Goal: Task Accomplishment & Management: Use online tool/utility

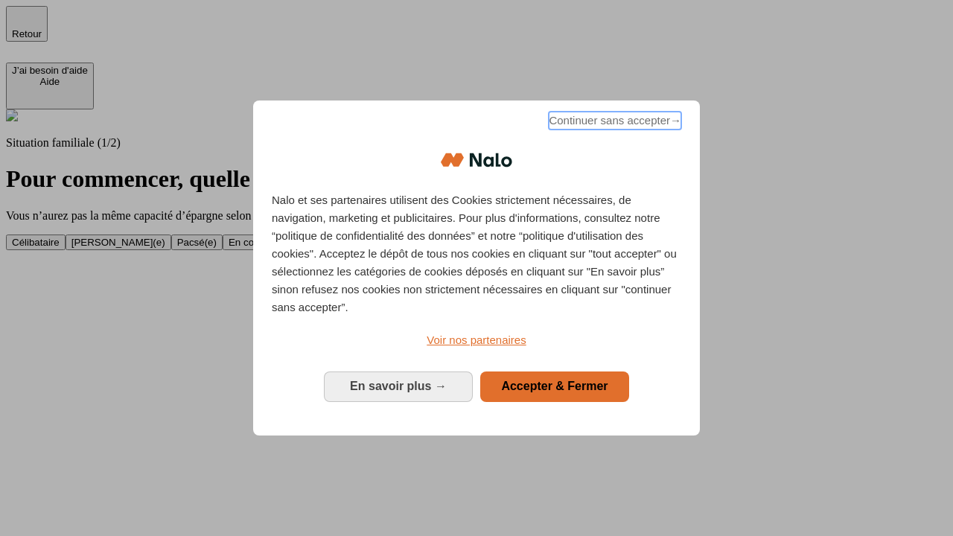
click at [614, 123] on span "Continuer sans accepter →" at bounding box center [615, 121] width 133 height 18
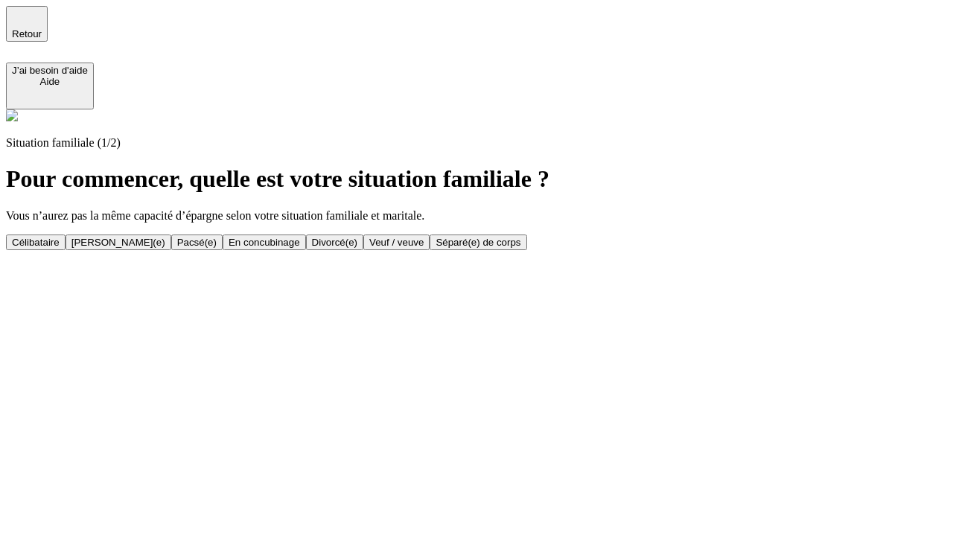
click at [60, 237] on div "Célibataire" at bounding box center [36, 242] width 48 height 11
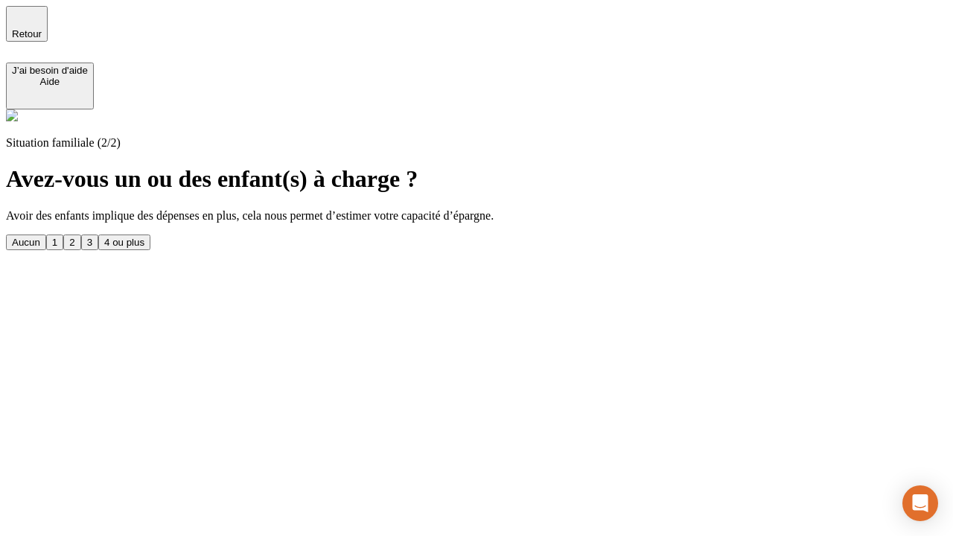
click at [40, 237] on div "Aucun" at bounding box center [26, 242] width 28 height 11
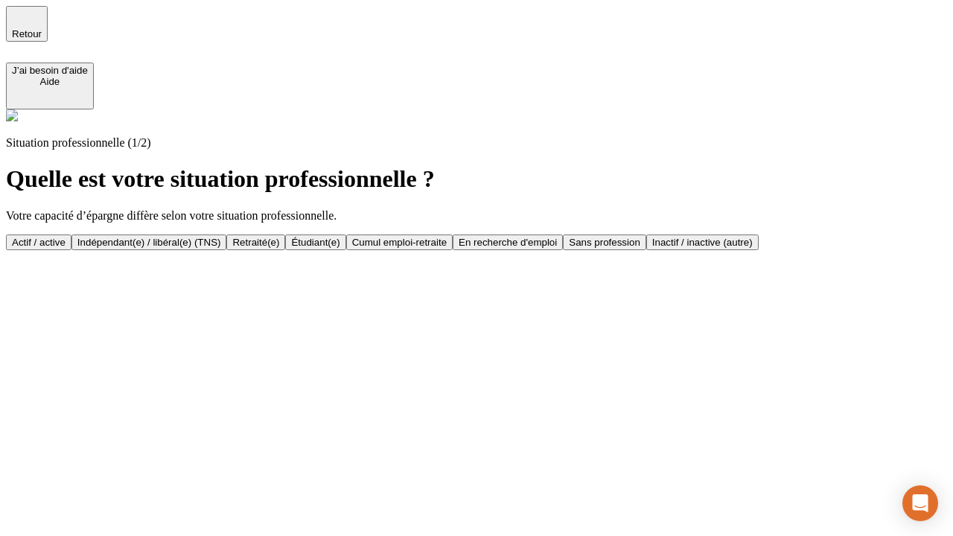
click at [66, 237] on div "Actif / active" at bounding box center [39, 242] width 54 height 11
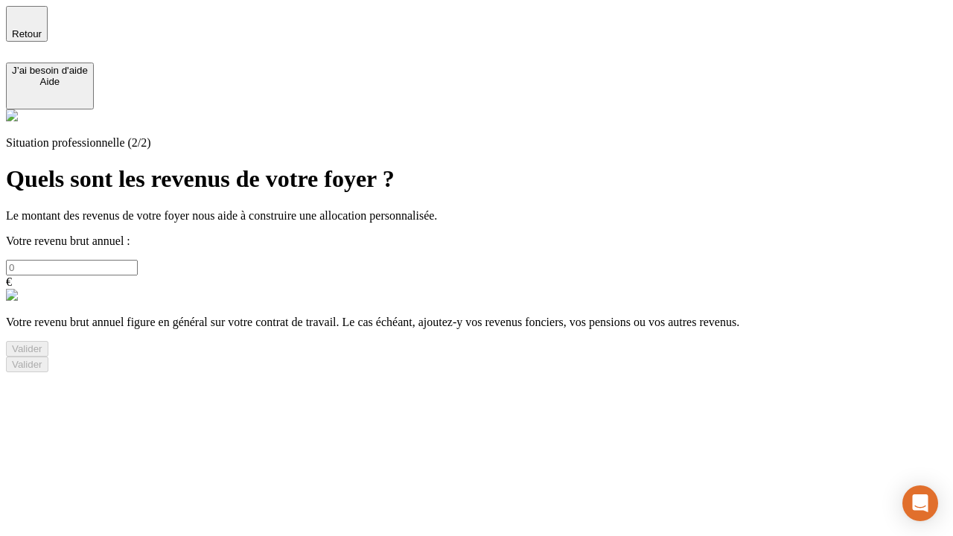
click at [138, 260] on input "text" at bounding box center [72, 268] width 132 height 16
type input "30 000"
click at [42, 355] on div "Valider" at bounding box center [27, 348] width 31 height 11
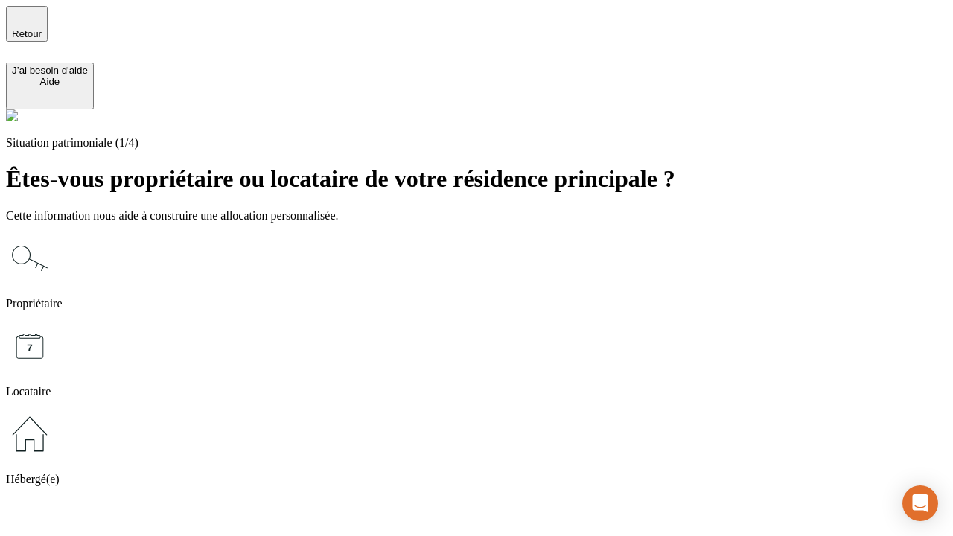
click at [54, 410] on icon at bounding box center [30, 434] width 48 height 48
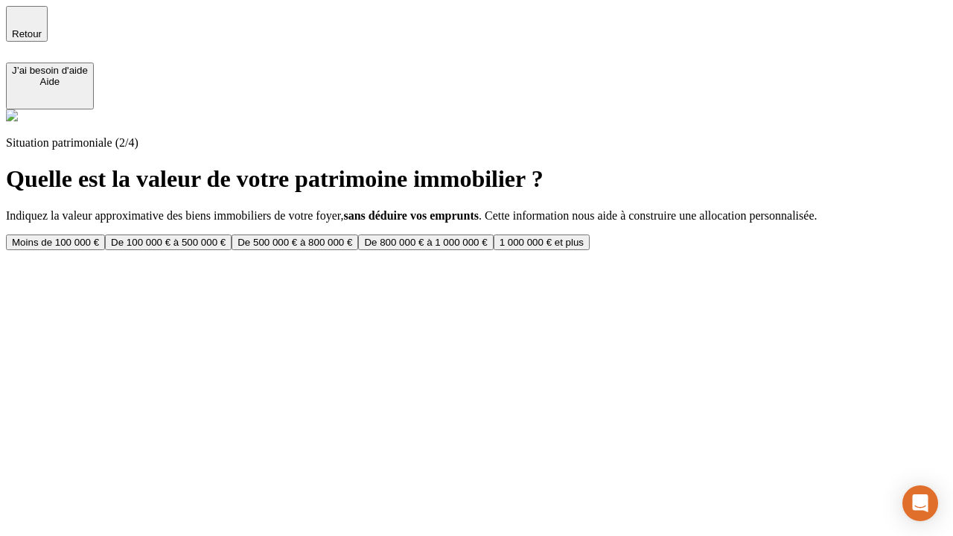
click at [99, 237] on div "Moins de 100 000 €" at bounding box center [55, 242] width 87 height 11
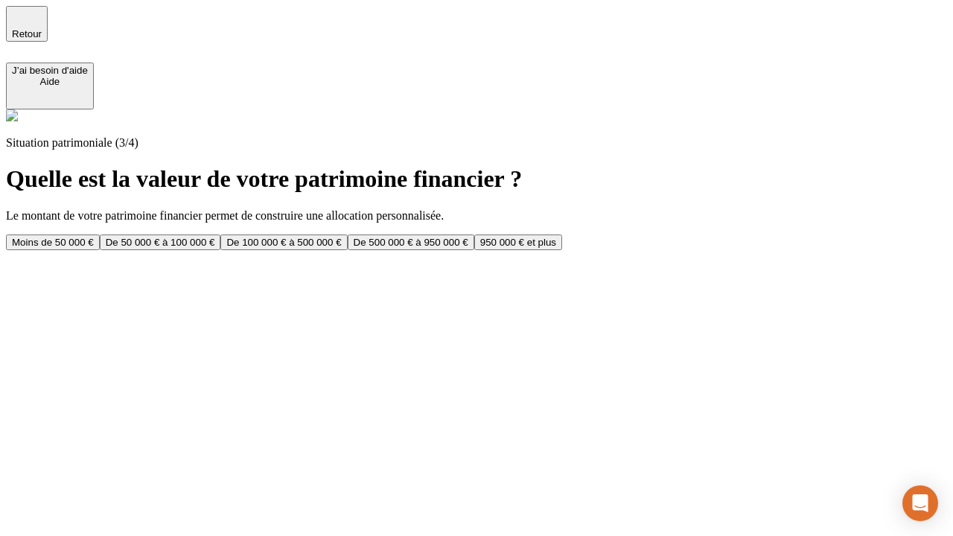
click at [94, 237] on div "Moins de 50 000 €" at bounding box center [53, 242] width 82 height 11
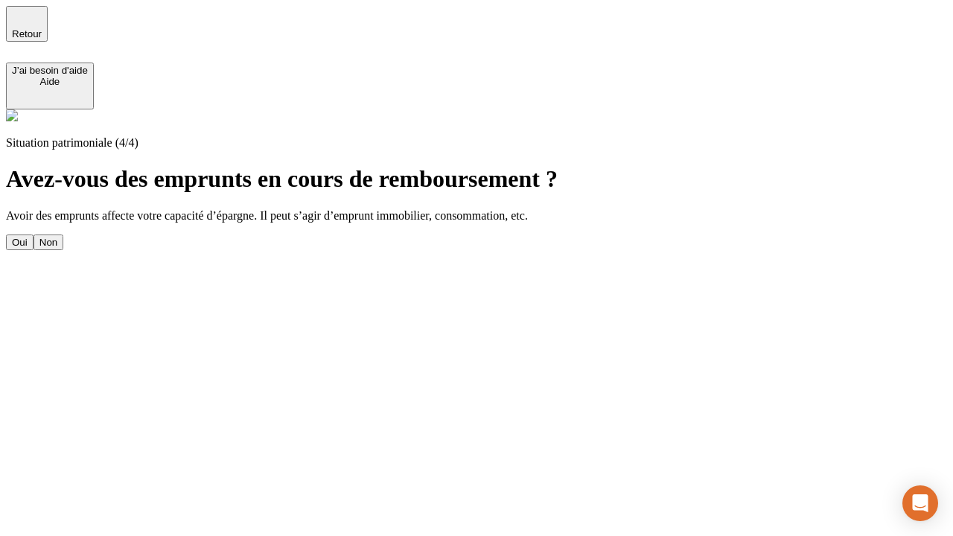
click at [57, 237] on div "Non" at bounding box center [48, 242] width 18 height 11
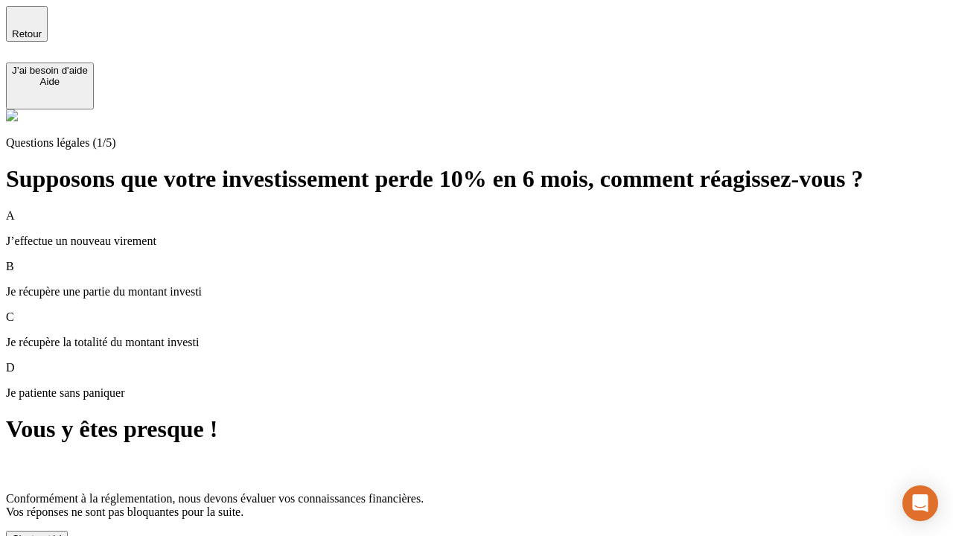
click at [62, 533] on div "C'est noté !" at bounding box center [37, 538] width 50 height 11
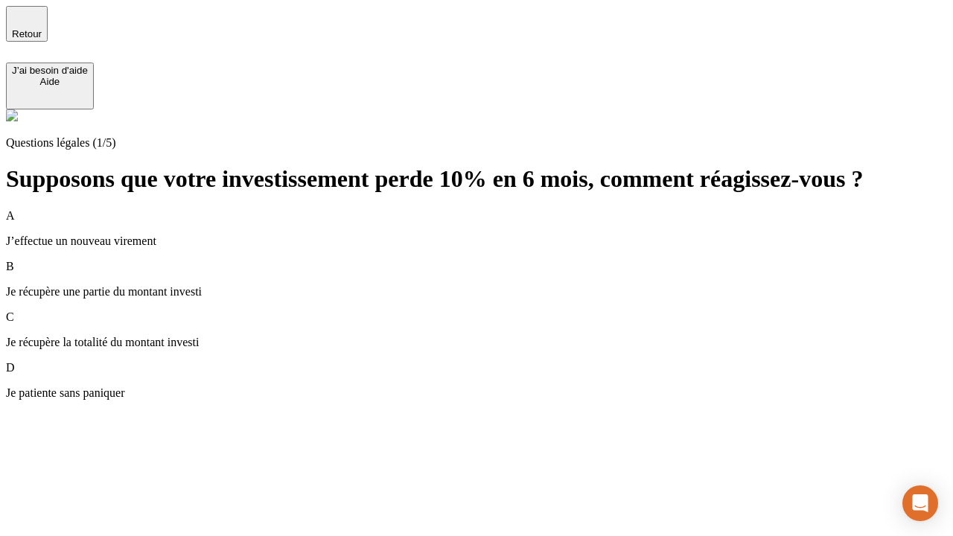
click at [495, 209] on div "A J’effectue un nouveau virement" at bounding box center [477, 228] width 942 height 39
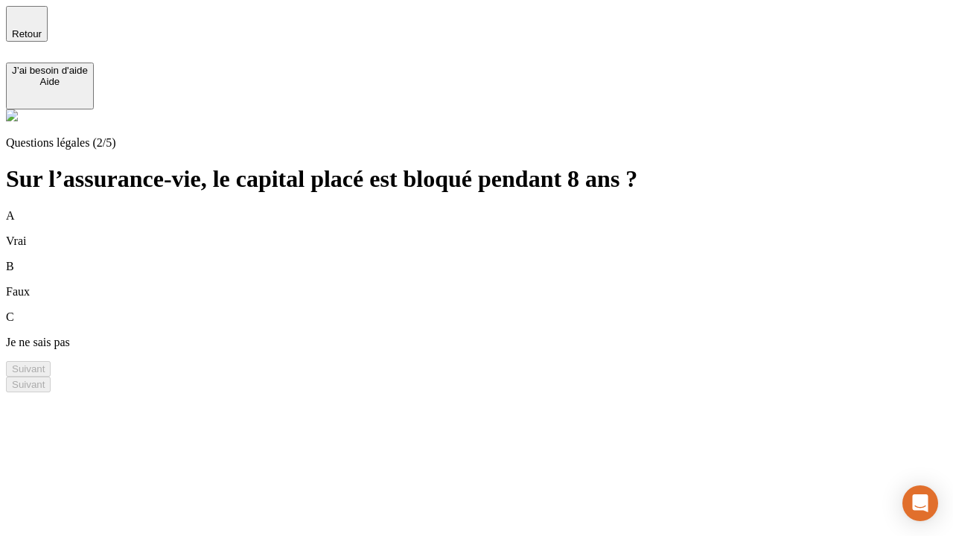
click at [495, 260] on div "B Faux" at bounding box center [477, 279] width 942 height 39
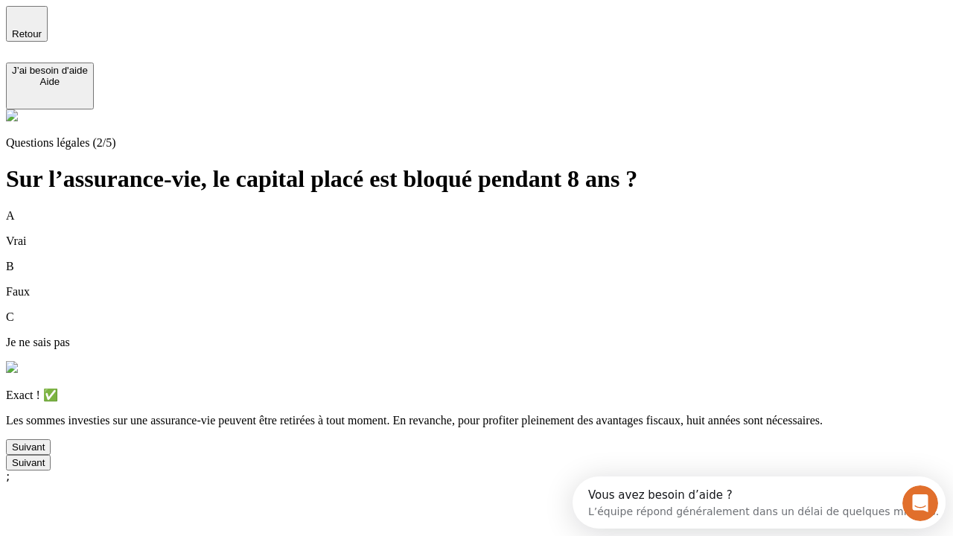
click at [45, 453] on div "Suivant" at bounding box center [28, 447] width 33 height 11
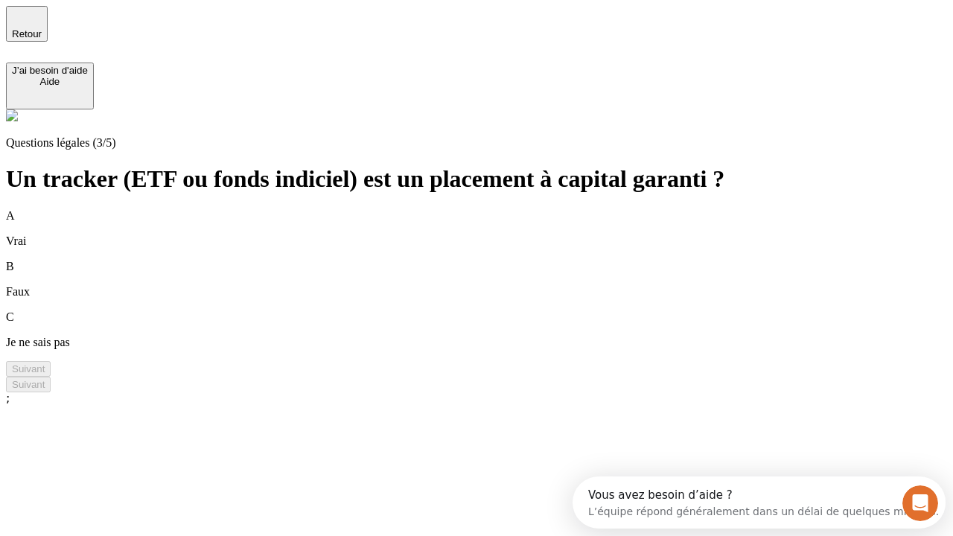
click at [495, 260] on div "B Faux" at bounding box center [477, 279] width 942 height 39
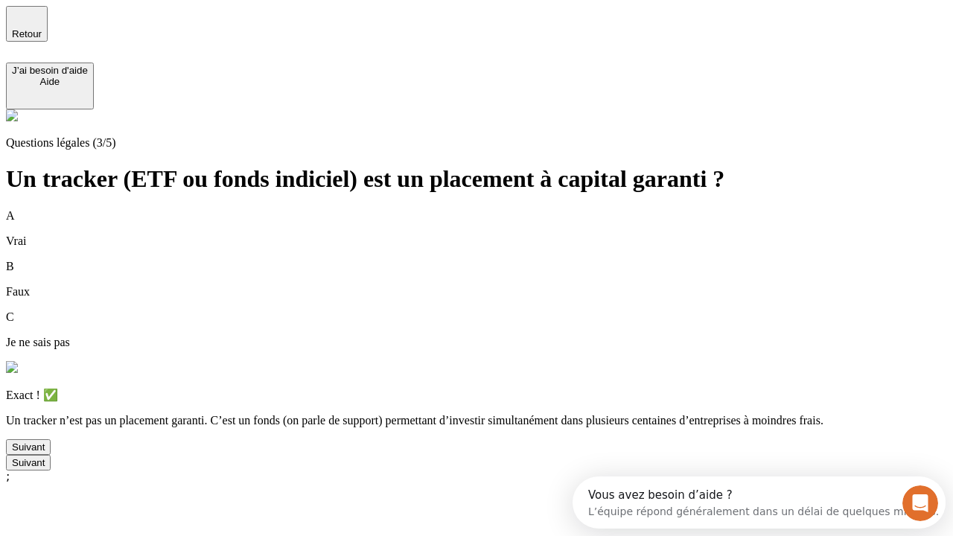
click at [45, 453] on div "Suivant" at bounding box center [28, 447] width 33 height 11
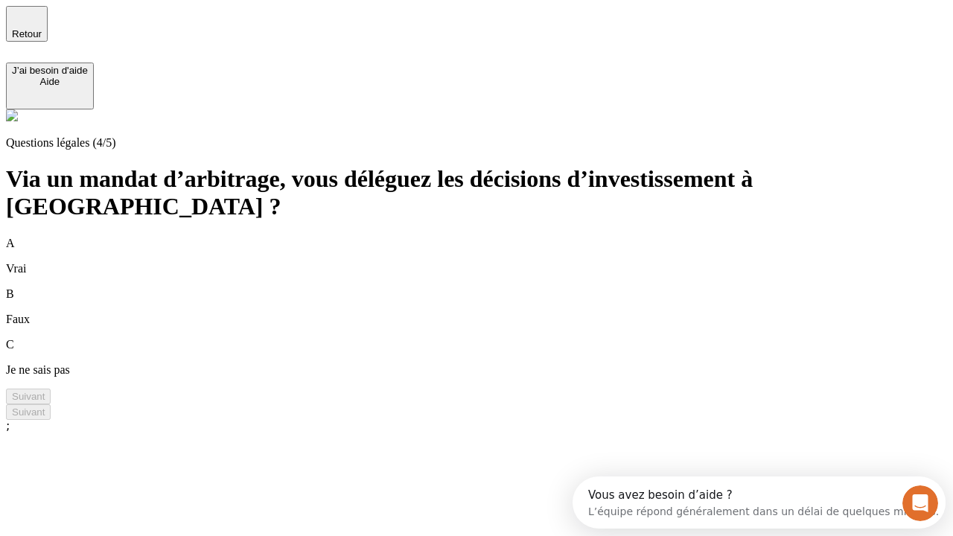
click at [495, 237] on div "A Vrai" at bounding box center [477, 256] width 942 height 39
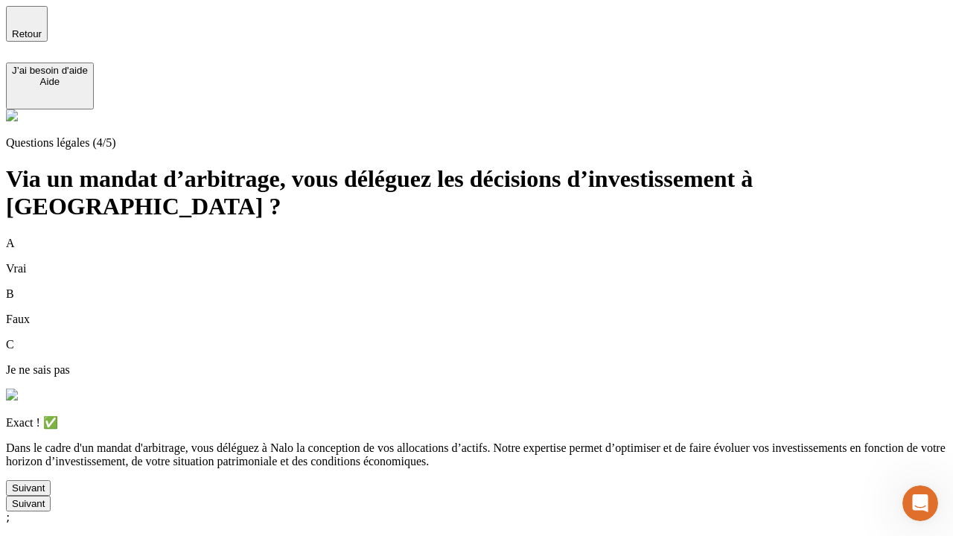
click at [45, 494] on div "Suivant" at bounding box center [28, 488] width 33 height 11
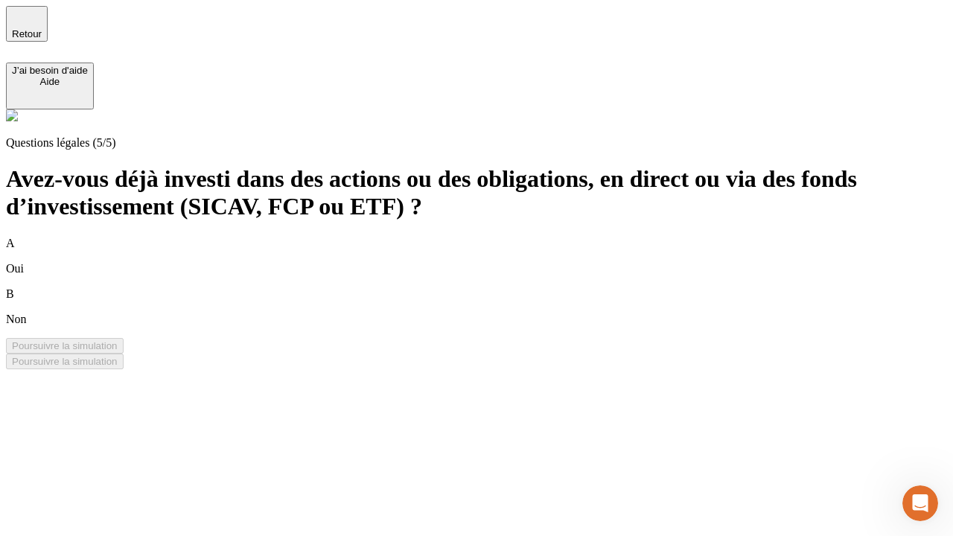
click at [495, 288] on div "B Non" at bounding box center [477, 307] width 942 height 39
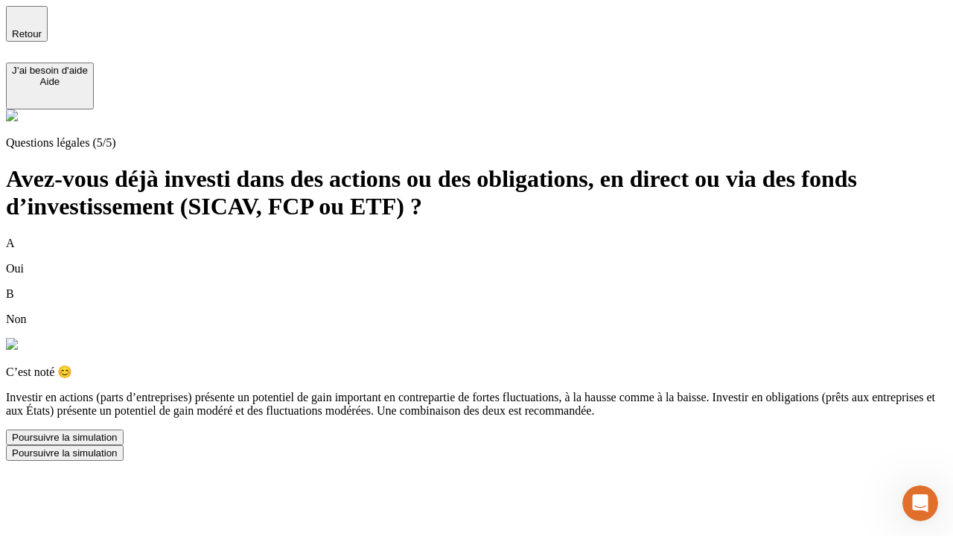
click at [118, 443] on div "Poursuivre la simulation" at bounding box center [65, 437] width 106 height 11
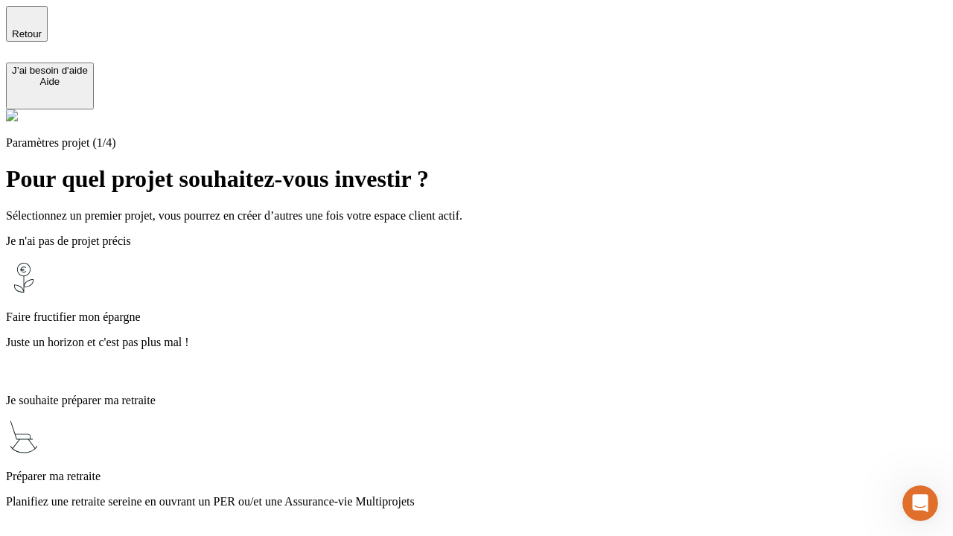
scroll to position [531, 0]
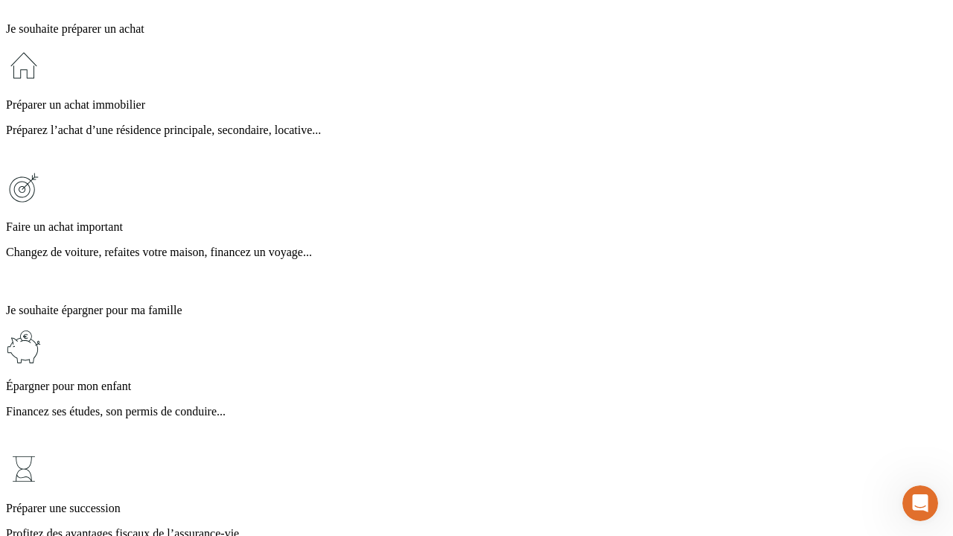
click at [495, 527] on p "Profitez des avantages fiscaux de l’assurance-vie" at bounding box center [477, 533] width 942 height 13
